Goal: Use online tool/utility: Use online tool/utility

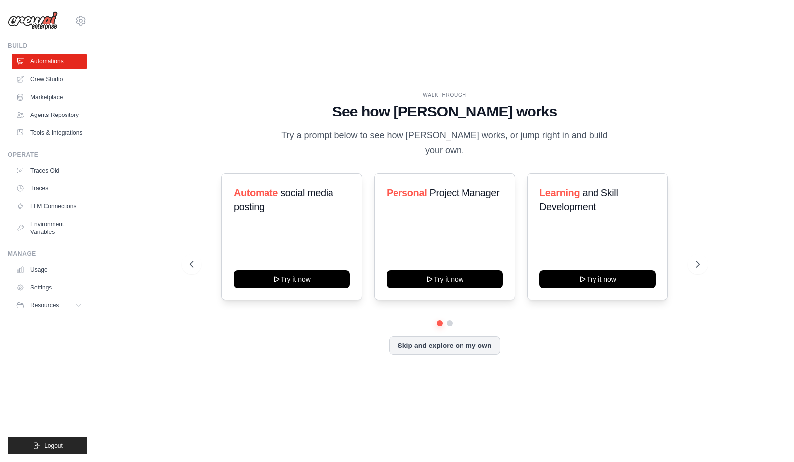
click at [689, 270] on div "Automate social media posting Try it now Personal Project Manager Try it now Le…" at bounding box center [445, 237] width 510 height 127
click at [698, 272] on button at bounding box center [698, 265] width 20 height 20
click at [699, 264] on icon at bounding box center [698, 264] width 10 height 10
click at [704, 269] on button at bounding box center [698, 265] width 20 height 20
click at [339, 104] on h1 "See how [PERSON_NAME] works" at bounding box center [445, 112] width 510 height 18
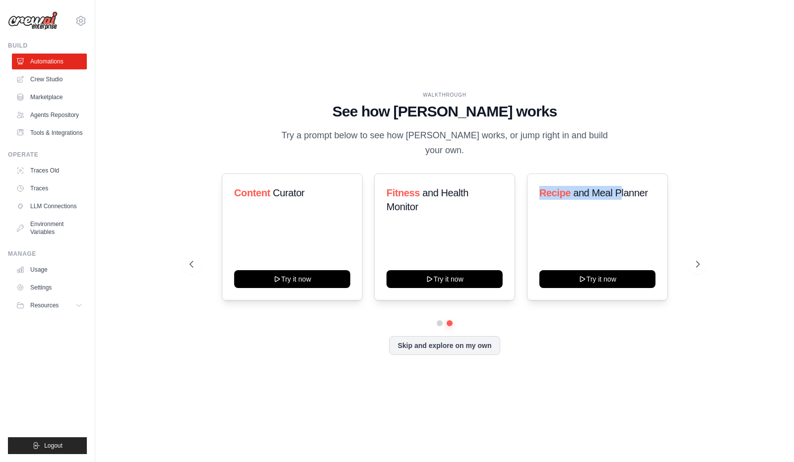
drag, startPoint x: 535, startPoint y: 195, endPoint x: 618, endPoint y: 194, distance: 82.9
click at [618, 194] on div "Recipe and Meal Planner Try it now" at bounding box center [597, 237] width 141 height 127
click at [613, 197] on span "and Meal Planner" at bounding box center [610, 193] width 74 height 11
click at [182, 267] on div "WALKTHROUGH See how [PERSON_NAME] works Try a prompt below to see how [PERSON_N…" at bounding box center [444, 231] width 533 height 280
click at [191, 264] on icon at bounding box center [192, 264] width 10 height 10
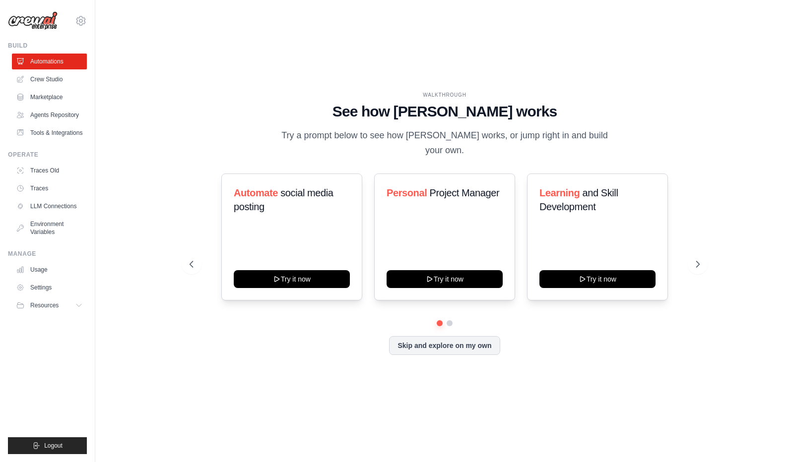
click at [696, 270] on button at bounding box center [698, 265] width 20 height 20
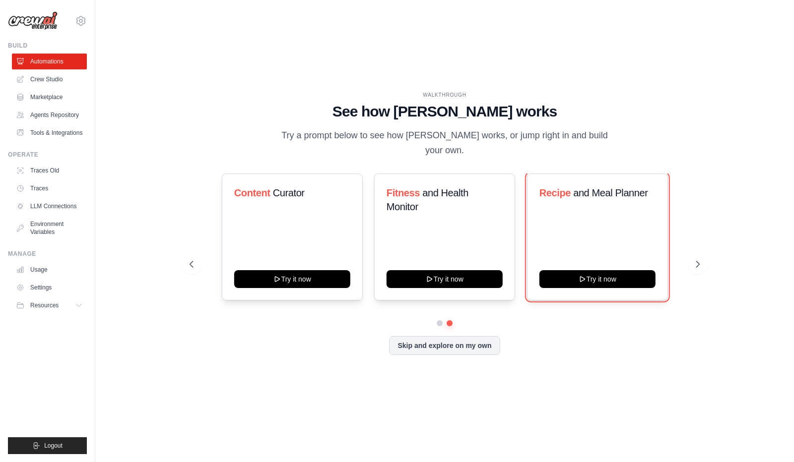
click at [607, 278] on button "Try it now" at bounding box center [597, 279] width 116 height 18
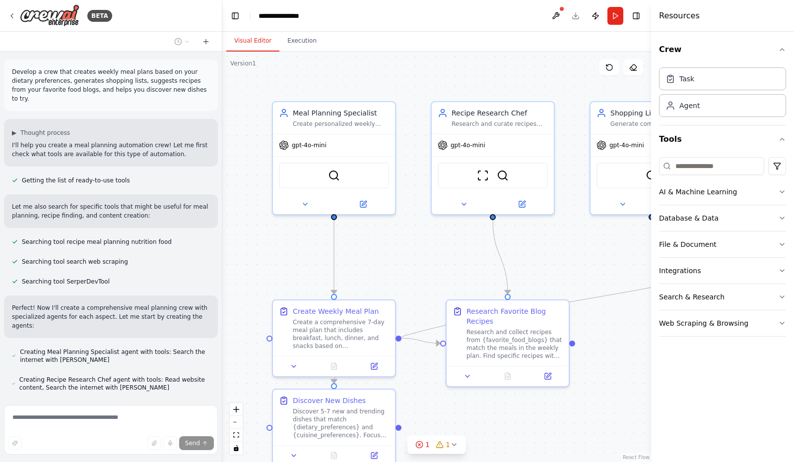
scroll to position [177, 0]
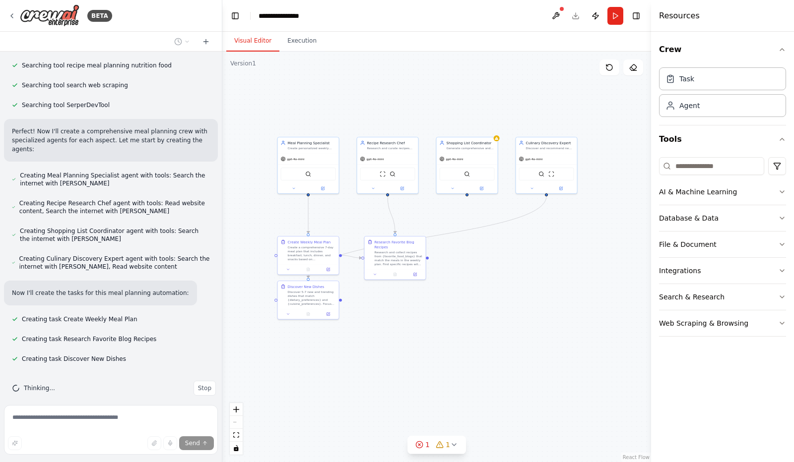
drag, startPoint x: 533, startPoint y: 341, endPoint x: 449, endPoint y: 273, distance: 108.0
click at [449, 273] on div ".deletable-edge-delete-btn { width: 20px; height: 20px; border: 0px solid #ffff…" at bounding box center [436, 257] width 429 height 411
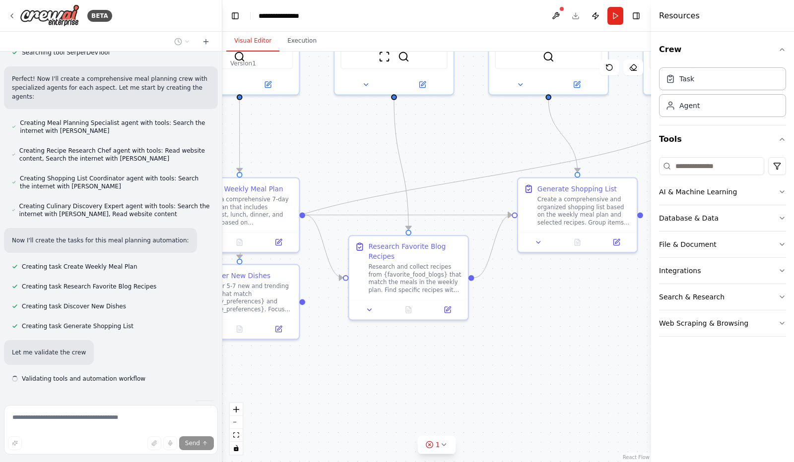
scroll to position [249, 0]
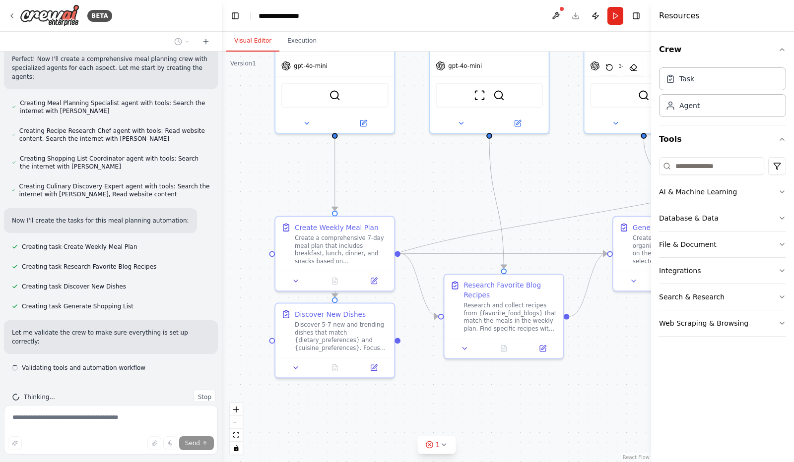
drag, startPoint x: 334, startPoint y: 145, endPoint x: 442, endPoint y: 184, distance: 113.9
click at [442, 184] on div ".deletable-edge-delete-btn { width: 20px; height: 20px; border: 0px solid #ffff…" at bounding box center [436, 257] width 429 height 411
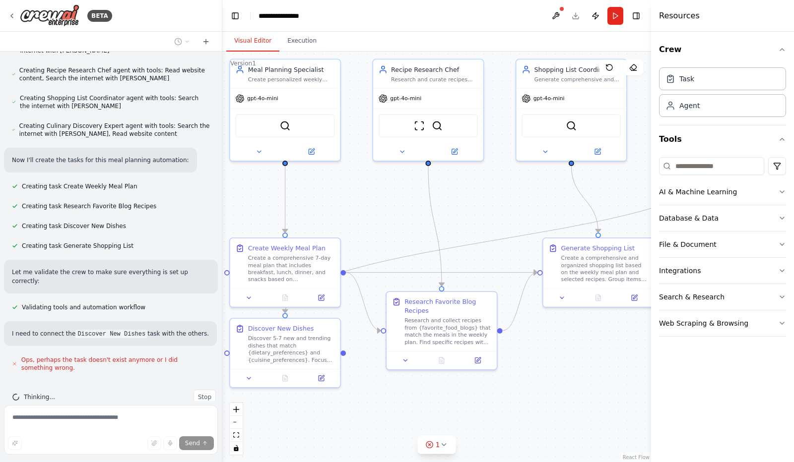
scroll to position [319, 0]
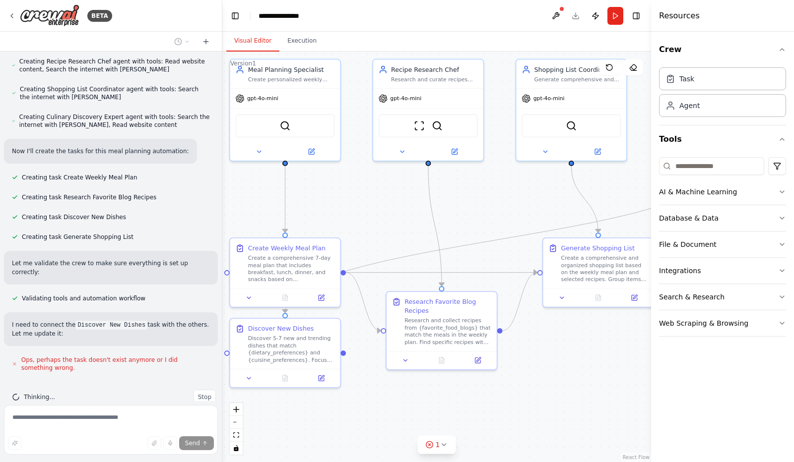
drag, startPoint x: 450, startPoint y: 188, endPoint x: 382, endPoint y: 212, distance: 72.5
click at [382, 212] on div ".deletable-edge-delete-btn { width: 20px; height: 20px; border: 0px solid #ffff…" at bounding box center [436, 257] width 429 height 411
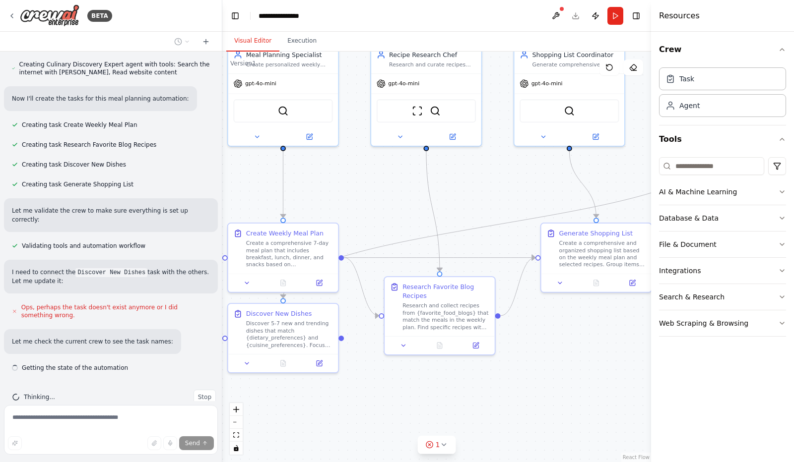
drag, startPoint x: 513, startPoint y: 215, endPoint x: 510, endPoint y: 206, distance: 9.3
click at [510, 206] on div ".deletable-edge-delete-btn { width: 20px; height: 20px; border: 0px solid #ffff…" at bounding box center [436, 257] width 429 height 411
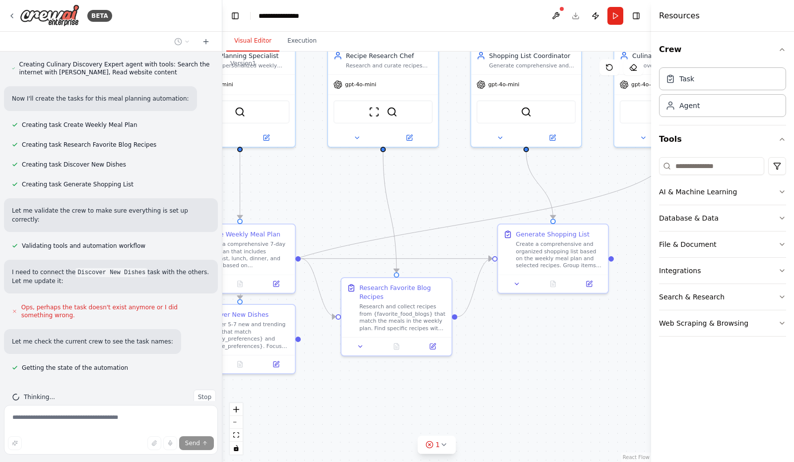
drag, startPoint x: 559, startPoint y: 350, endPoint x: 516, endPoint y: 351, distance: 43.2
click at [516, 351] on div ".deletable-edge-delete-btn { width: 20px; height: 20px; border: 0px solid #ffff…" at bounding box center [436, 257] width 429 height 411
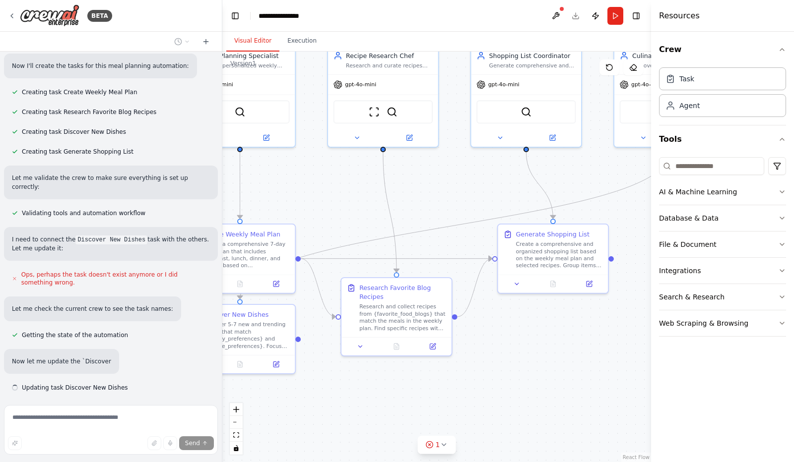
scroll to position [424, 0]
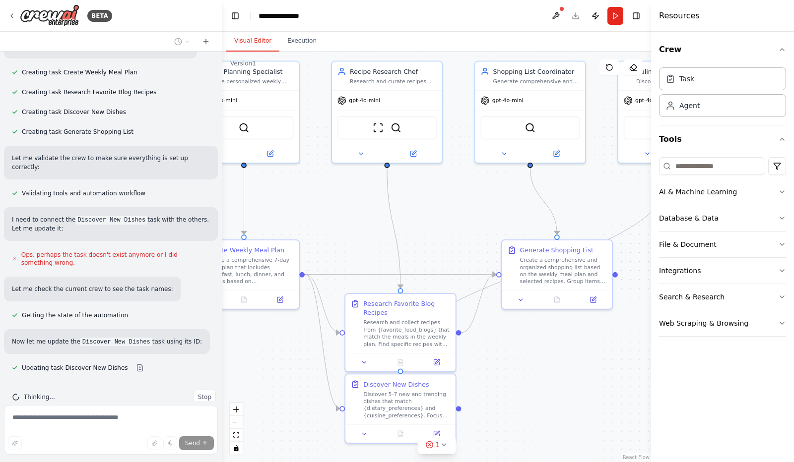
drag, startPoint x: 561, startPoint y: 337, endPoint x: 578, endPoint y: 348, distance: 19.8
click at [578, 348] on div ".deletable-edge-delete-btn { width: 20px; height: 20px; border: 0px solid #ffff…" at bounding box center [436, 257] width 429 height 411
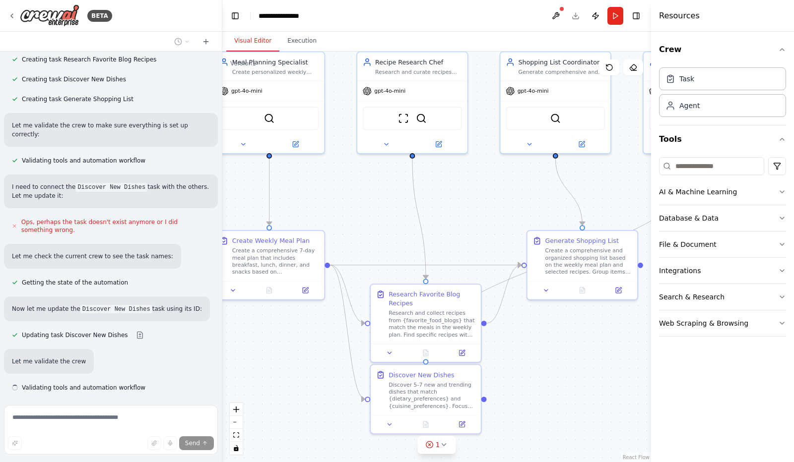
scroll to position [476, 0]
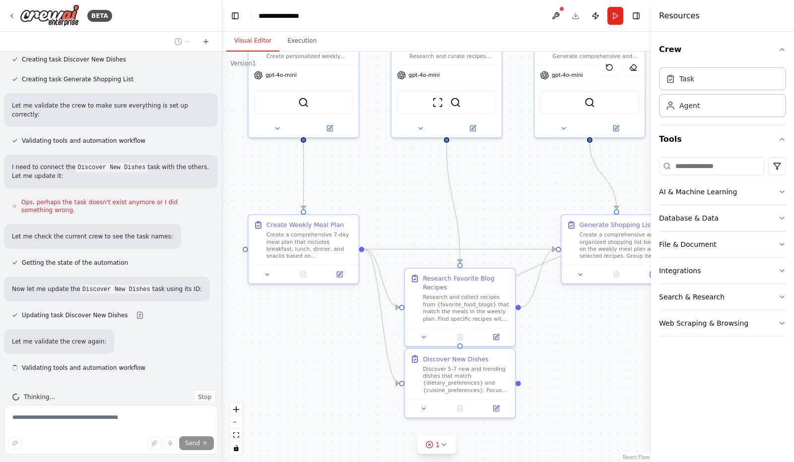
drag, startPoint x: 510, startPoint y: 360, endPoint x: 552, endPoint y: 337, distance: 47.3
click at [552, 338] on div ".deletable-edge-delete-btn { width: 20px; height: 20px; border: 0px solid #ffff…" at bounding box center [436, 257] width 429 height 411
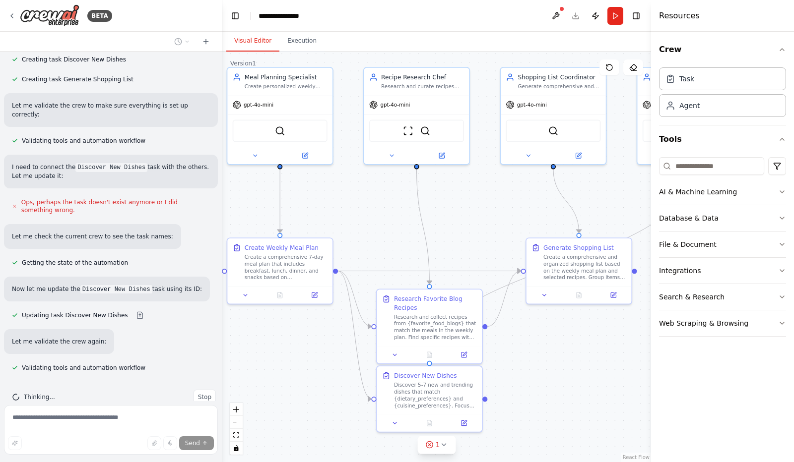
drag, startPoint x: 569, startPoint y: 326, endPoint x: 532, endPoint y: 348, distance: 42.7
click at [532, 348] on div ".deletable-edge-delete-btn { width: 20px; height: 20px; border: 0px solid #ffff…" at bounding box center [436, 257] width 429 height 411
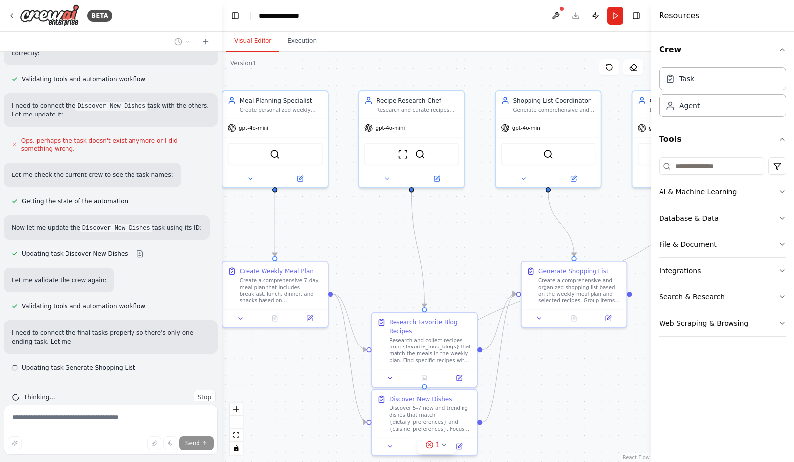
drag, startPoint x: 563, startPoint y: 325, endPoint x: 563, endPoint y: 348, distance: 22.8
click at [563, 348] on div ".deletable-edge-delete-btn { width: 20px; height: 20px; border: 0px solid #ffff…" at bounding box center [436, 257] width 429 height 411
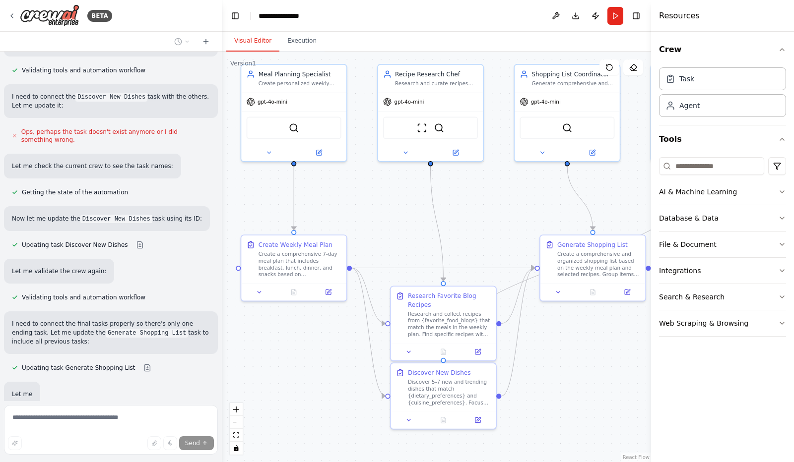
scroll to position [599, 0]
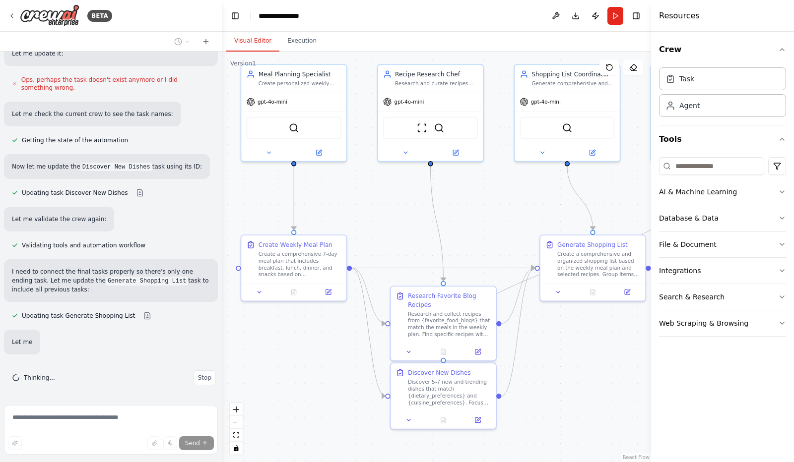
drag, startPoint x: 378, startPoint y: 245, endPoint x: 392, endPoint y: 234, distance: 17.7
click at [395, 234] on div ".deletable-edge-delete-btn { width: 20px; height: 20px; border: 0px solid #ffff…" at bounding box center [436, 257] width 429 height 411
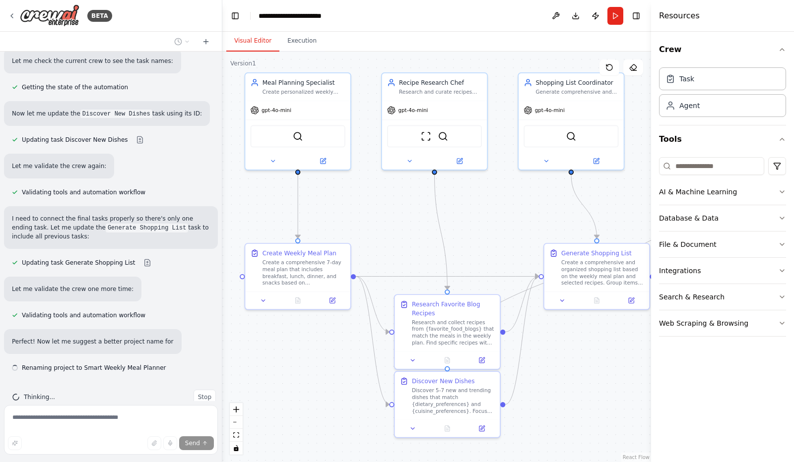
scroll to position [661, 0]
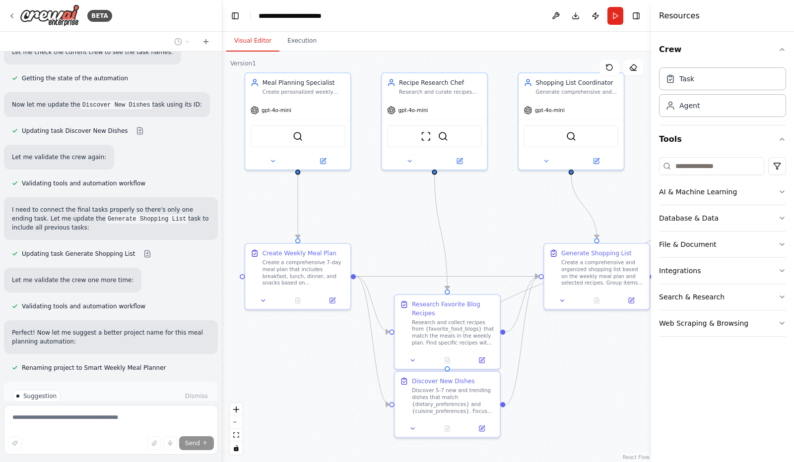
click at [335, 305] on div at bounding box center [297, 300] width 105 height 17
click at [335, 297] on icon at bounding box center [332, 300] width 7 height 7
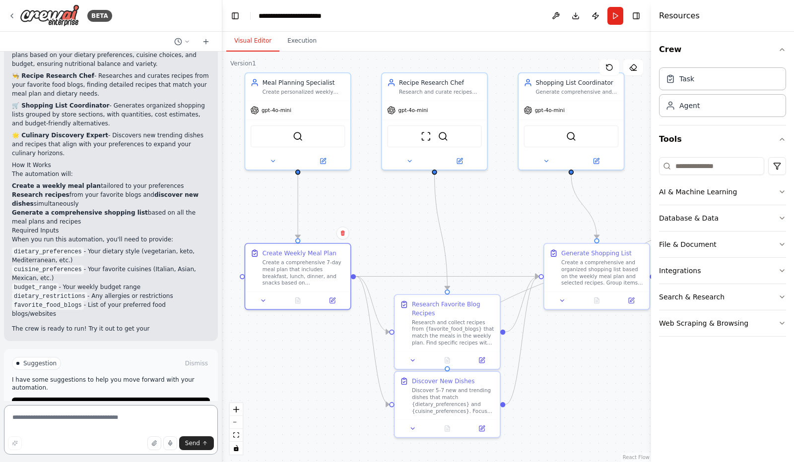
scroll to position [1048, 0]
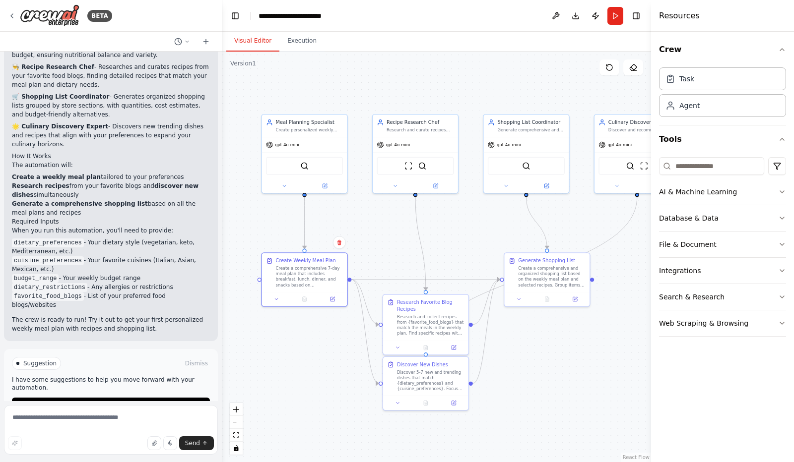
click at [338, 299] on button at bounding box center [333, 299] width 24 height 8
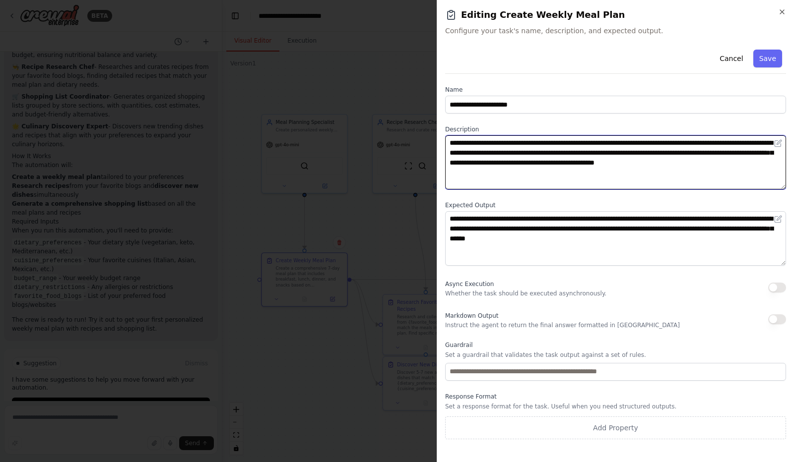
drag, startPoint x: 539, startPoint y: 174, endPoint x: 497, endPoint y: 172, distance: 41.7
click at [391, 137] on body "BETA Develop a crew that creates weekly meal plans based on your dietary prefer…" at bounding box center [397, 231] width 794 height 462
click at [580, 183] on textarea "**********" at bounding box center [615, 162] width 341 height 54
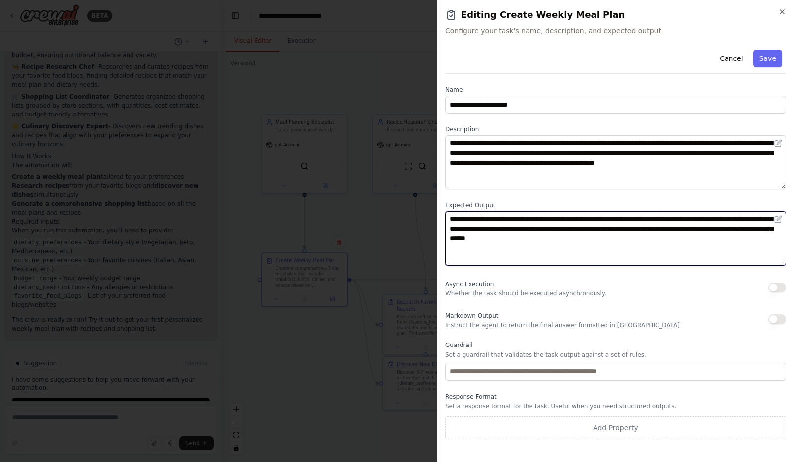
drag, startPoint x: 679, startPoint y: 248, endPoint x: 434, endPoint y: 205, distance: 248.8
click at [434, 205] on body "BETA Develop a crew that creates weekly meal plans based on your dietary prefer…" at bounding box center [397, 231] width 794 height 462
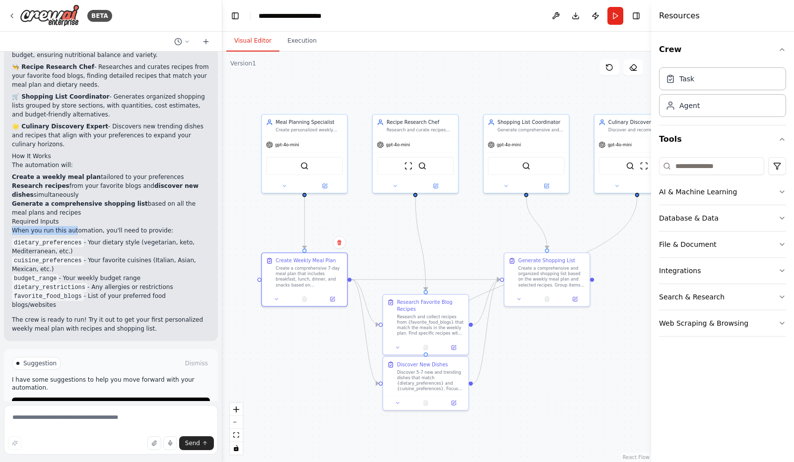
drag, startPoint x: 14, startPoint y: 211, endPoint x: 73, endPoint y: 211, distance: 59.5
click at [73, 226] on p "When you run this automation, you'll need to provide:" at bounding box center [111, 230] width 198 height 9
click at [58, 226] on p "When you run this automation, you'll need to provide:" at bounding box center [111, 230] width 198 height 9
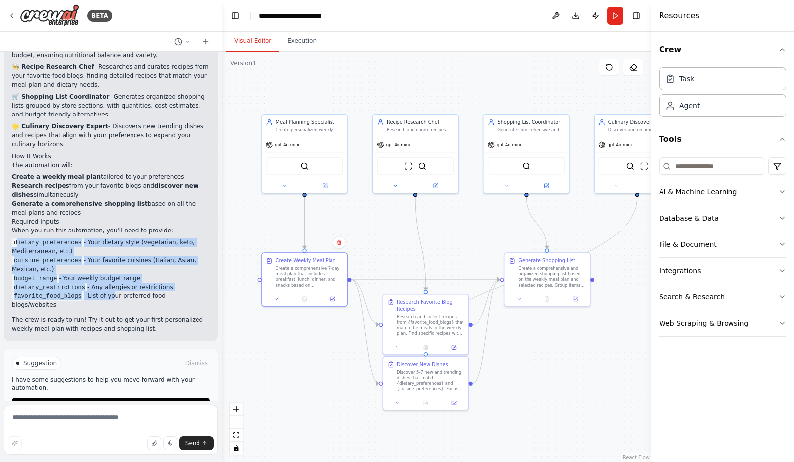
drag, startPoint x: 30, startPoint y: 234, endPoint x: 107, endPoint y: 281, distance: 90.6
click at [107, 281] on ul "dietary_preferences - Your dietary style (vegetarian, keto, Mediterranean, etc.…" at bounding box center [111, 273] width 198 height 71
click at [90, 292] on li "favorite_food_blogs - List of your preferred food blogs/websites" at bounding box center [111, 301] width 198 height 18
drag, startPoint x: 83, startPoint y: 279, endPoint x: 12, endPoint y: 228, distance: 87.7
click at [12, 238] on ul "dietary_preferences - Your dietary style (vegetarian, keto, Mediterranean, etc.…" at bounding box center [111, 273] width 198 height 71
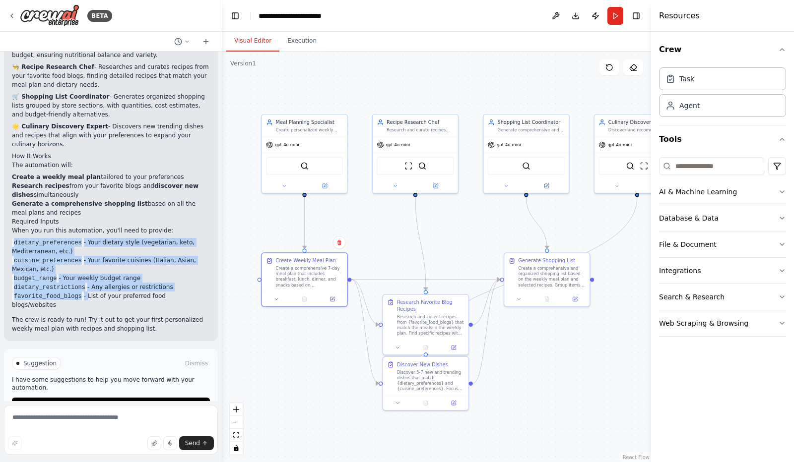
click at [12, 239] on code "dietary_preferences" at bounding box center [48, 243] width 72 height 9
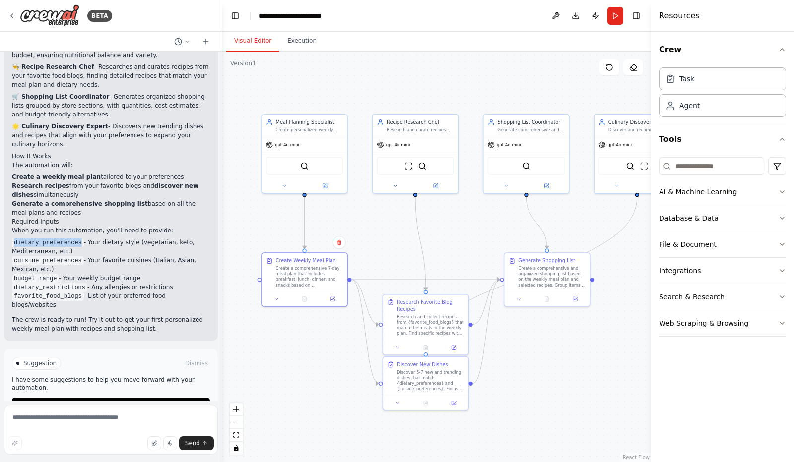
drag, startPoint x: 15, startPoint y: 227, endPoint x: 78, endPoint y: 227, distance: 63.0
click at [78, 238] on li "dietary_preferences - Your dietary style (vegetarian, keto, Mediterranean, etc.)" at bounding box center [111, 247] width 198 height 18
drag, startPoint x: 12, startPoint y: 240, endPoint x: 93, endPoint y: 244, distance: 80.9
click at [93, 256] on li "cuisine_preferences - Your favorite cuisines (Italian, Asian, Mexican, etc.)" at bounding box center [111, 265] width 198 height 18
drag, startPoint x: 11, startPoint y: 262, endPoint x: 67, endPoint y: 263, distance: 56.6
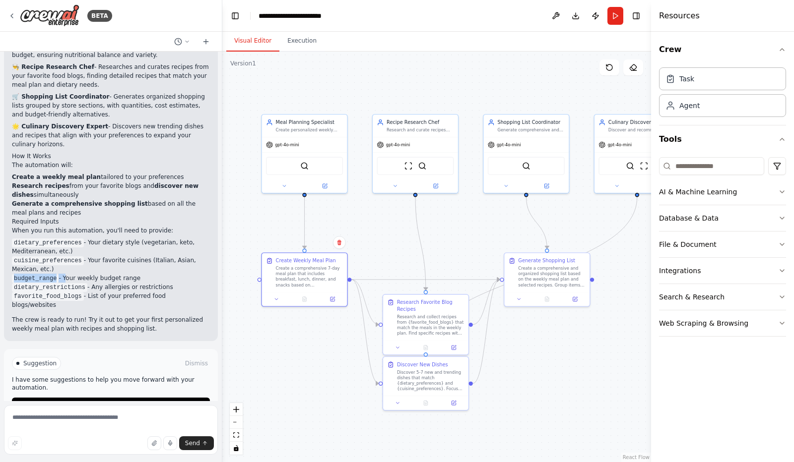
click at [64, 263] on div "Excellent! I've created your Smart Weekly Meal Planner automation crew with fou…" at bounding box center [111, 168] width 214 height 346
click at [68, 274] on li "budget_range - Your weekly budget range" at bounding box center [111, 278] width 198 height 9
click at [329, 297] on button at bounding box center [333, 299] width 24 height 8
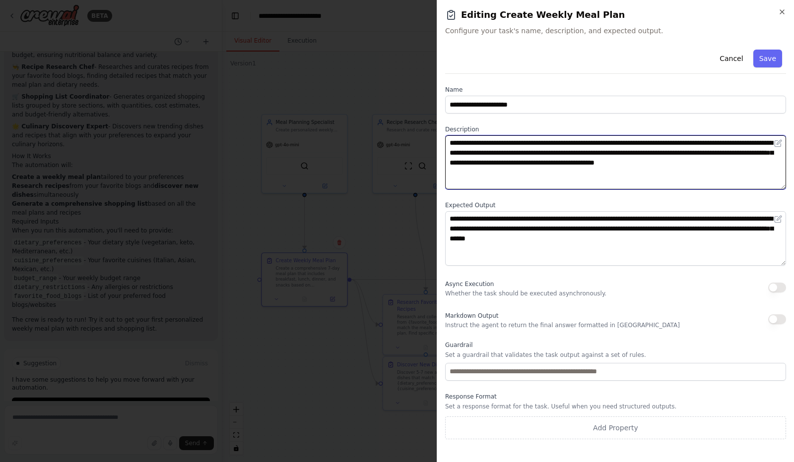
drag, startPoint x: 452, startPoint y: 157, endPoint x: 649, endPoint y: 153, distance: 197.0
click at [649, 153] on textarea "**********" at bounding box center [615, 162] width 341 height 54
drag, startPoint x: 670, startPoint y: 154, endPoint x: 710, endPoint y: 153, distance: 39.7
click at [710, 153] on textarea "**********" at bounding box center [615, 162] width 341 height 54
drag, startPoint x: 653, startPoint y: 153, endPoint x: 451, endPoint y: 154, distance: 201.4
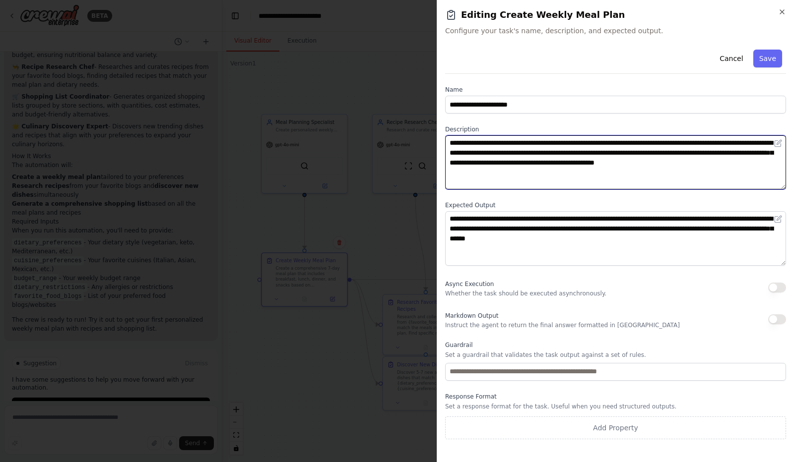
click at [451, 154] on textarea "**********" at bounding box center [615, 162] width 341 height 54
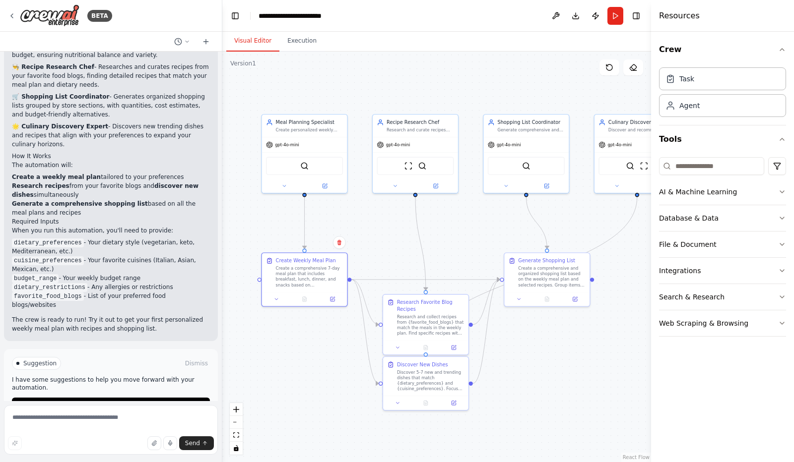
click at [461, 347] on button at bounding box center [454, 348] width 24 height 8
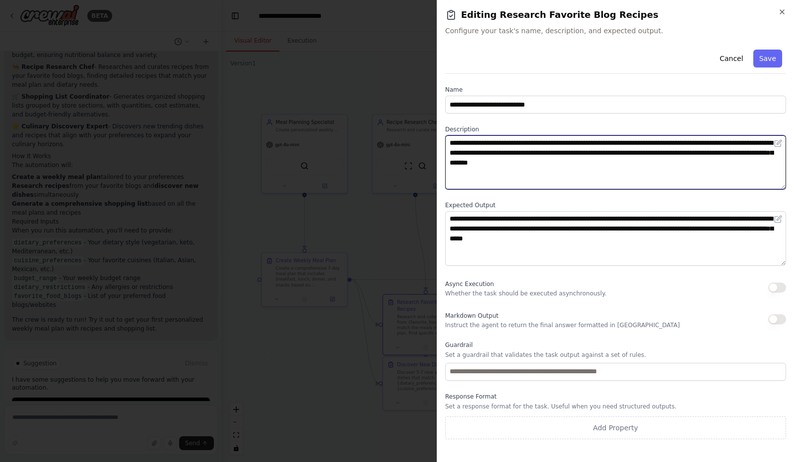
drag, startPoint x: 612, startPoint y: 166, endPoint x: 550, endPoint y: 164, distance: 62.6
click at [550, 164] on textarea "**********" at bounding box center [615, 162] width 341 height 54
drag, startPoint x: 491, startPoint y: 166, endPoint x: 464, endPoint y: 165, distance: 27.3
click at [464, 165] on textarea "**********" at bounding box center [615, 162] width 341 height 54
click at [491, 180] on textarea "**********" at bounding box center [615, 162] width 341 height 54
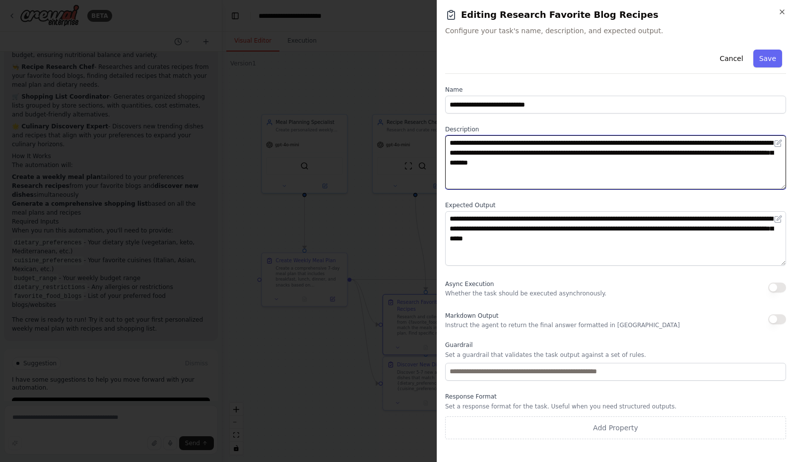
click at [440, 123] on div "**********" at bounding box center [615, 231] width 357 height 462
click at [501, 167] on textarea "**********" at bounding box center [615, 162] width 341 height 54
drag, startPoint x: 652, startPoint y: 173, endPoint x: 433, endPoint y: 142, distance: 221.4
click at [433, 142] on body "BETA Develop a crew that creates weekly meal plans based on your dietary prefer…" at bounding box center [397, 231] width 794 height 462
click at [557, 167] on textarea "**********" at bounding box center [615, 162] width 341 height 54
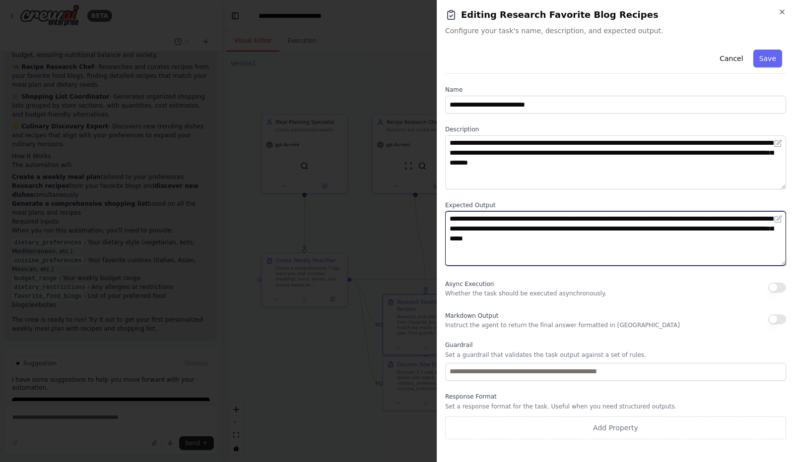
drag, startPoint x: 594, startPoint y: 233, endPoint x: 484, endPoint y: 210, distance: 112.5
click at [484, 210] on div "**********" at bounding box center [615, 233] width 341 height 64
click at [537, 243] on textarea "**********" at bounding box center [615, 238] width 341 height 54
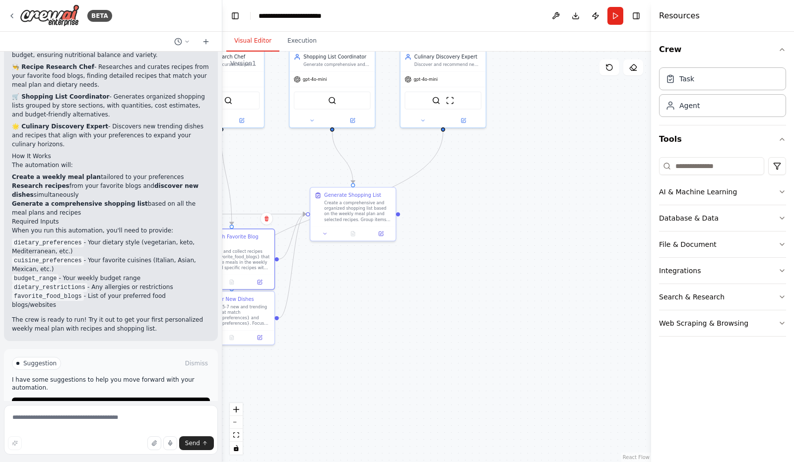
drag, startPoint x: 579, startPoint y: 332, endPoint x: 385, endPoint y: 266, distance: 204.7
click at [385, 266] on div ".deletable-edge-delete-btn { width: 20px; height: 20px; border: 0px solid #ffff…" at bounding box center [436, 257] width 429 height 411
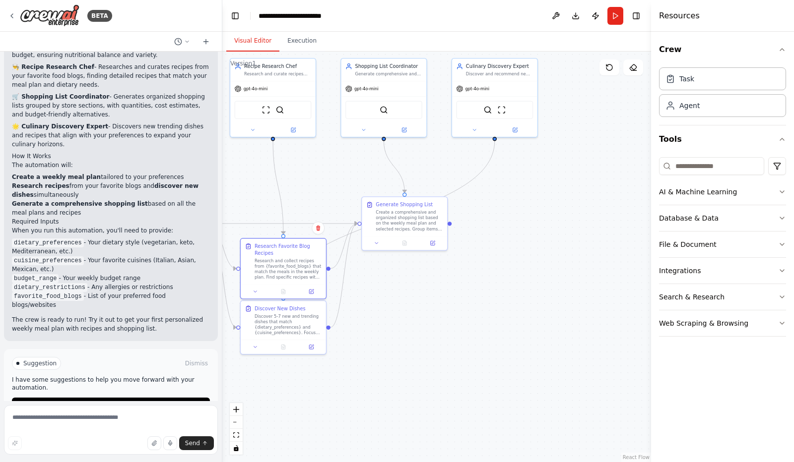
drag, startPoint x: 374, startPoint y: 295, endPoint x: 472, endPoint y: 331, distance: 104.9
click at [479, 335] on div ".deletable-edge-delete-btn { width: 20px; height: 20px; border: 0px solid #ffff…" at bounding box center [436, 257] width 429 height 411
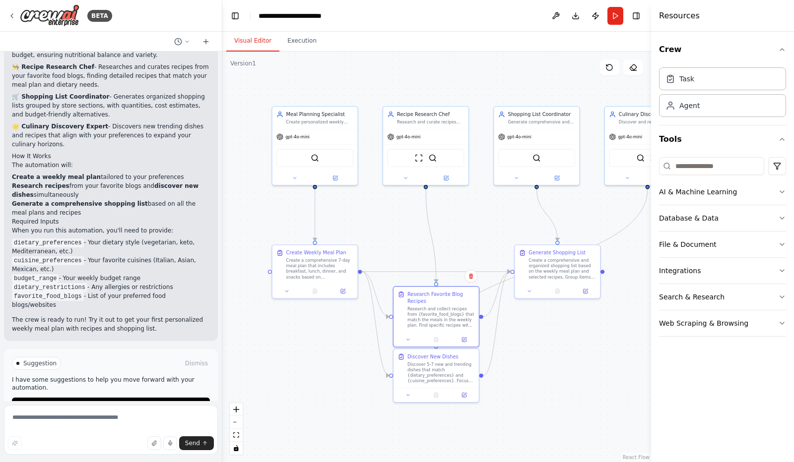
drag, startPoint x: 355, startPoint y: 217, endPoint x: 427, endPoint y: 233, distance: 73.7
click at [427, 233] on div ".deletable-edge-delete-btn { width: 20px; height: 20px; border: 0px solid #ffff…" at bounding box center [436, 257] width 429 height 411
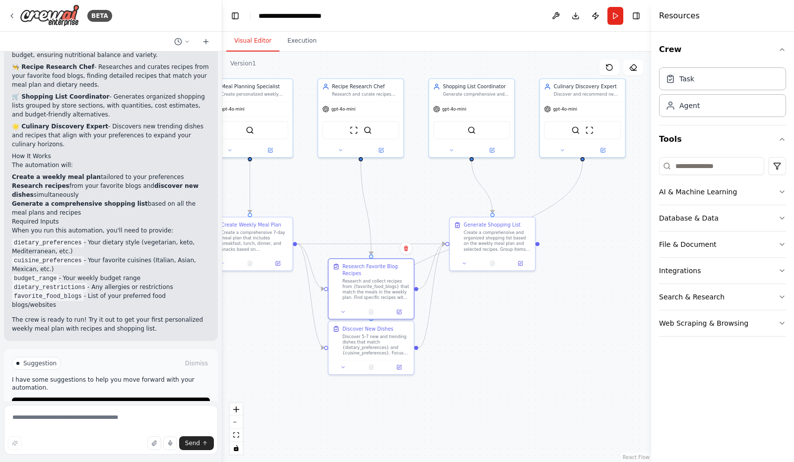
drag, startPoint x: 550, startPoint y: 362, endPoint x: 467, endPoint y: 345, distance: 84.1
click at [467, 345] on div ".deletable-edge-delete-btn { width: 20px; height: 20px; border: 0px solid #ffff…" at bounding box center [436, 257] width 429 height 411
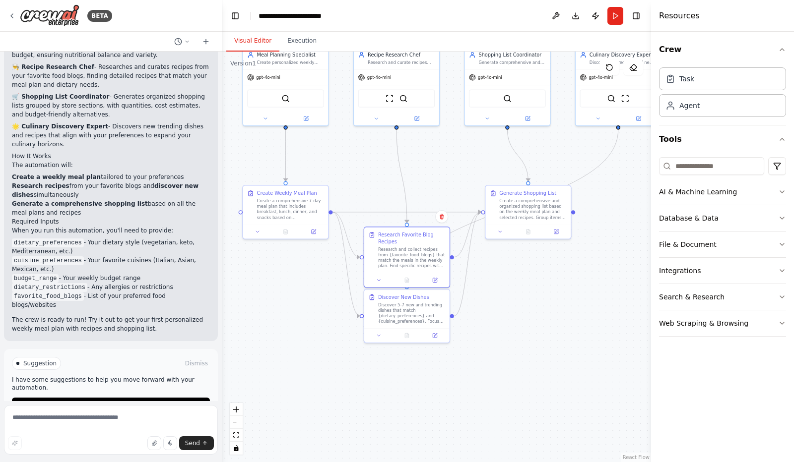
drag, startPoint x: 535, startPoint y: 328, endPoint x: 588, endPoint y: 286, distance: 68.1
click at [588, 286] on div ".deletable-edge-delete-btn { width: 20px; height: 20px; border: 0px solid #ffff…" at bounding box center [436, 257] width 429 height 411
click at [726, 99] on div "Agent" at bounding box center [722, 105] width 127 height 23
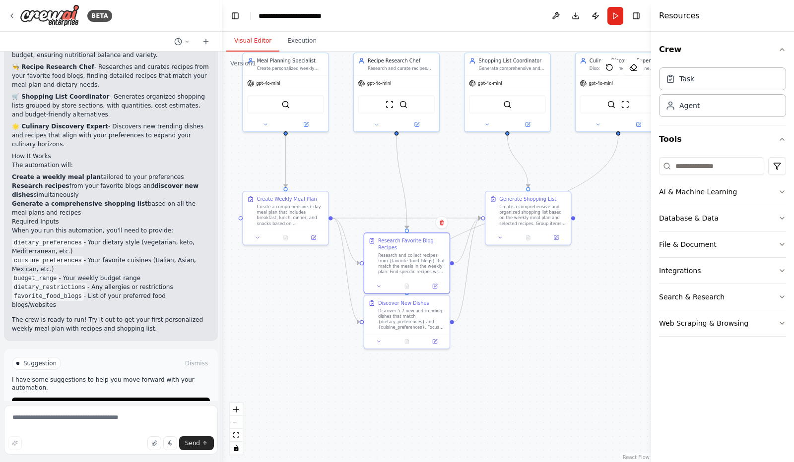
drag, startPoint x: 364, startPoint y: 183, endPoint x: 364, endPoint y: 189, distance: 6.0
click at [364, 189] on div ".deletable-edge-delete-btn { width: 20px; height: 20px; border: 0px solid #ffff…" at bounding box center [436, 257] width 429 height 411
